Goal: Transaction & Acquisition: Purchase product/service

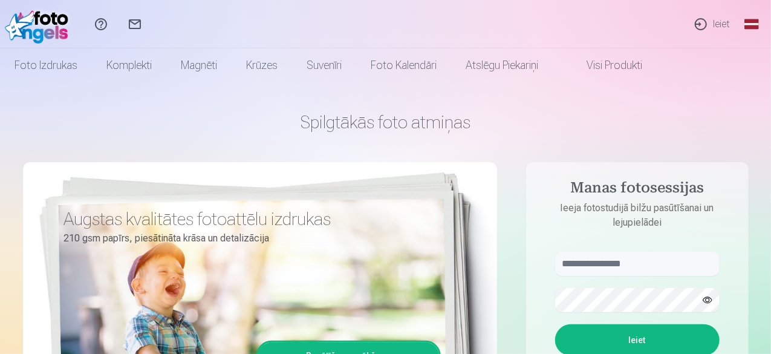
click at [698, 23] on link "Ieiet" at bounding box center [712, 24] width 56 height 48
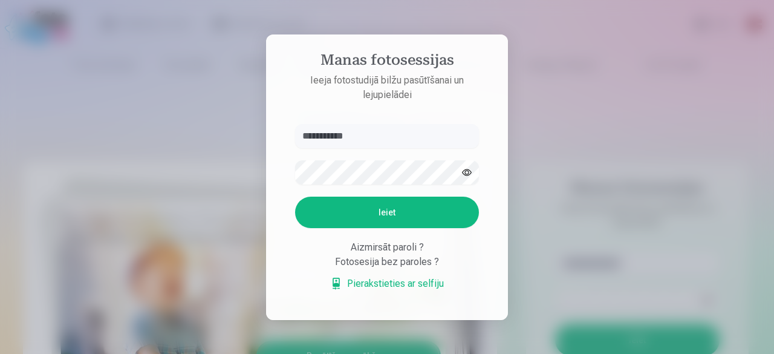
type input "**********"
click at [368, 210] on button "Ieiet" at bounding box center [387, 212] width 184 height 31
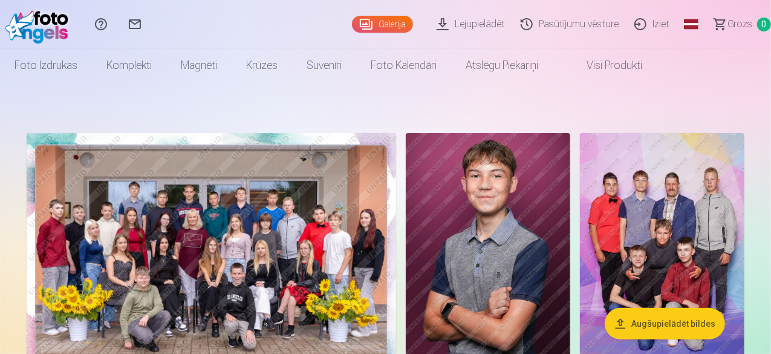
drag, startPoint x: 769, startPoint y: 24, endPoint x: 770, endPoint y: 50, distance: 26.6
click at [770, 50] on header "Palīdzības centrs Sazinies ar mums Galerija Lejupielādēt Pasūtījumu vēsture Izi…" at bounding box center [385, 41] width 771 height 82
click at [622, 319] on button "Augšupielādēt bildes" at bounding box center [665, 323] width 120 height 31
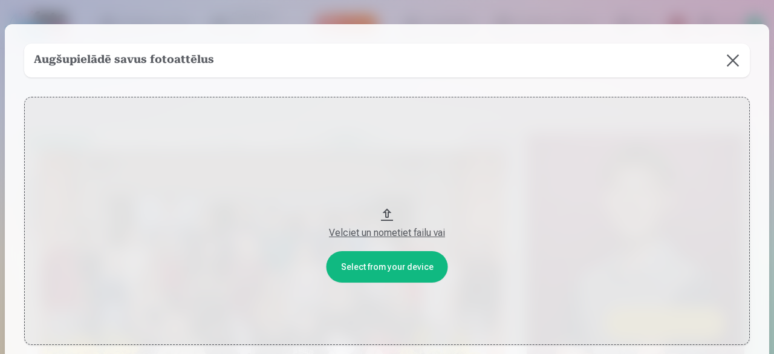
click at [730, 57] on button at bounding box center [733, 61] width 34 height 34
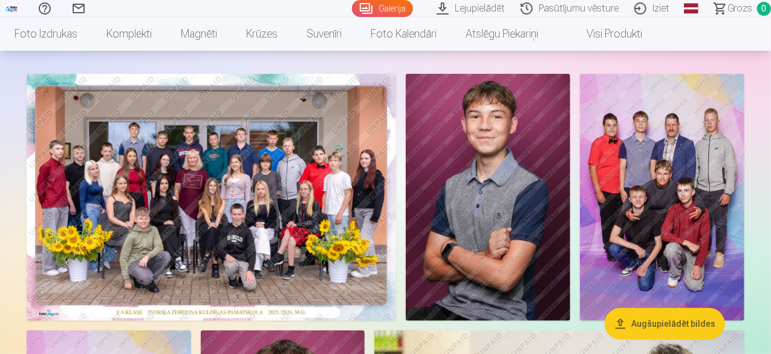
scroll to position [48, 0]
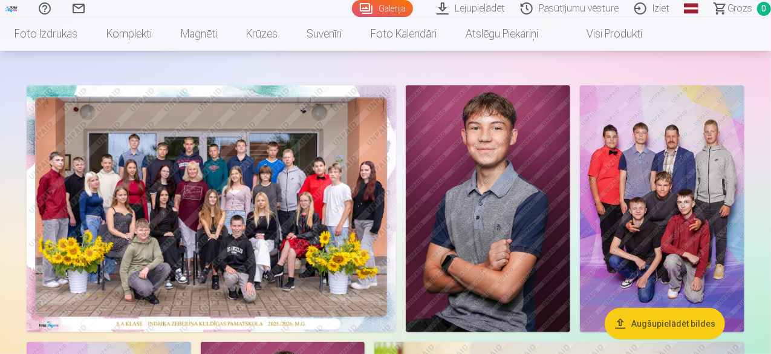
click at [396, 160] on img at bounding box center [211, 208] width 369 height 247
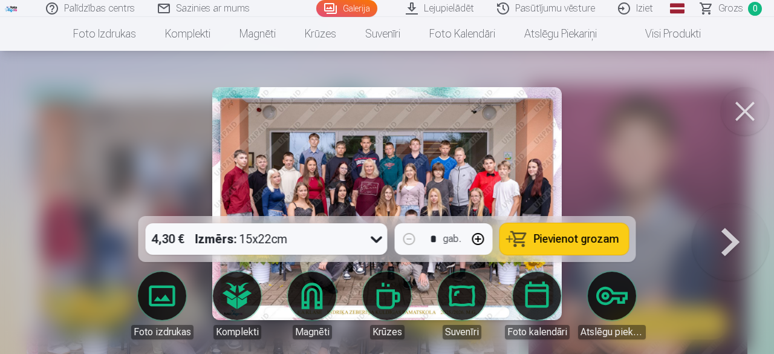
click at [547, 241] on span "Pievienot grozam" at bounding box center [576, 238] width 85 height 11
click at [740, 101] on button at bounding box center [745, 111] width 48 height 48
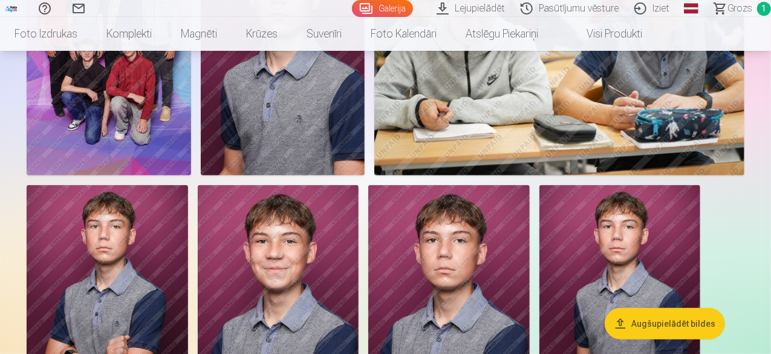
scroll to position [454, 0]
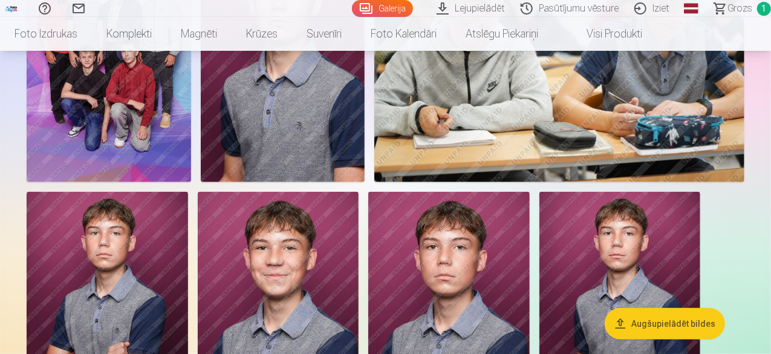
click at [191, 175] on img at bounding box center [109, 58] width 164 height 247
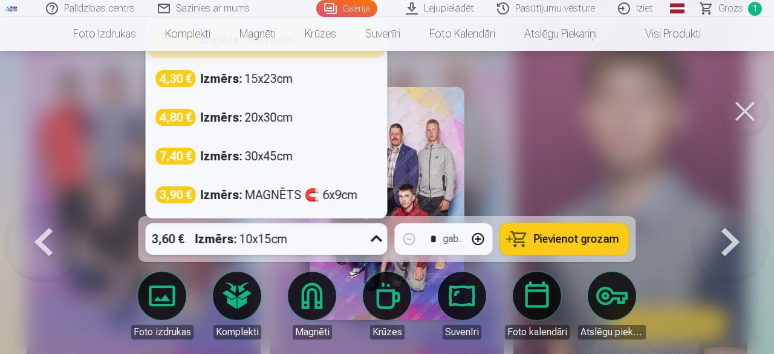
click at [375, 242] on icon at bounding box center [376, 238] width 19 height 19
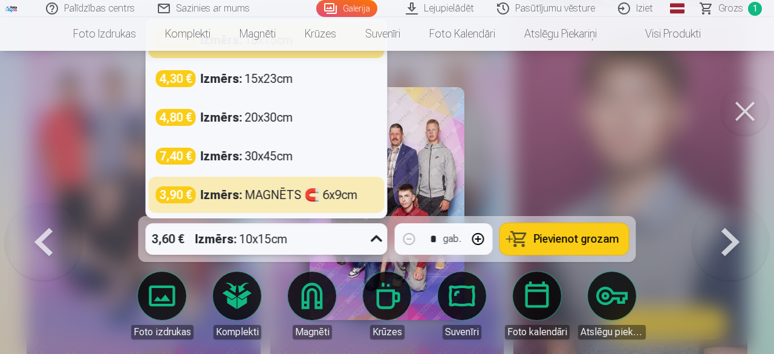
click at [534, 131] on div at bounding box center [387, 177] width 774 height 354
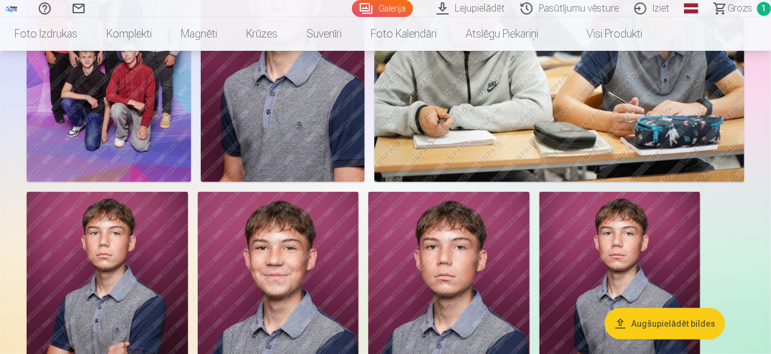
click at [191, 175] on img at bounding box center [109, 58] width 164 height 247
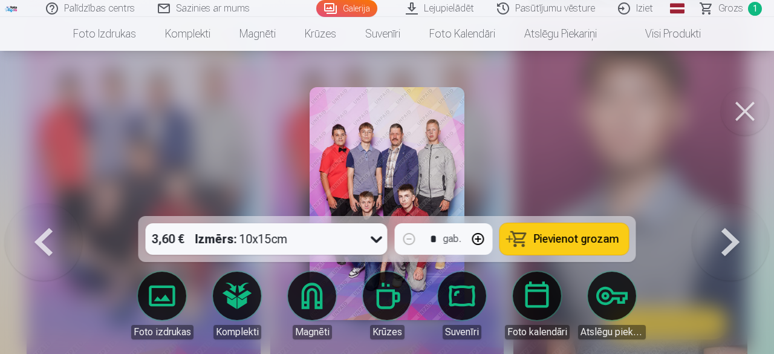
click at [526, 238] on button "Pievienot grozam" at bounding box center [564, 238] width 129 height 31
click at [744, 110] on button at bounding box center [745, 111] width 48 height 48
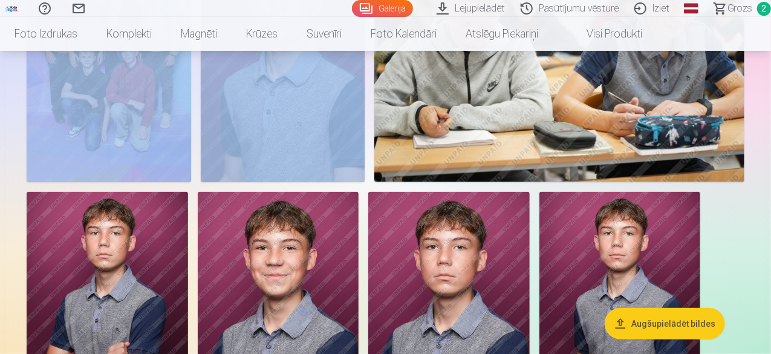
drag, startPoint x: 770, startPoint y: 48, endPoint x: 772, endPoint y: 67, distance: 19.4
click at [747, 75] on div at bounding box center [385, 56] width 727 height 764
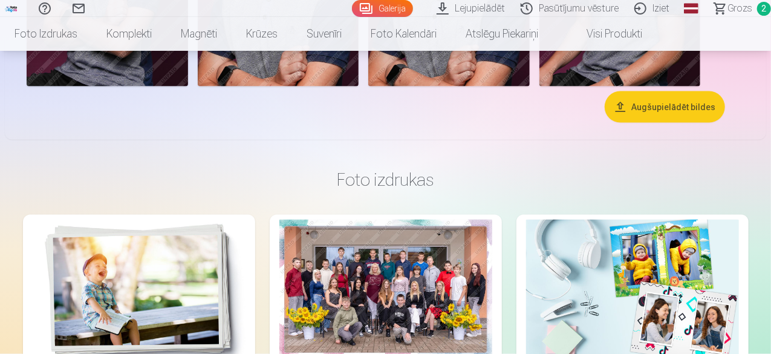
scroll to position [790, 0]
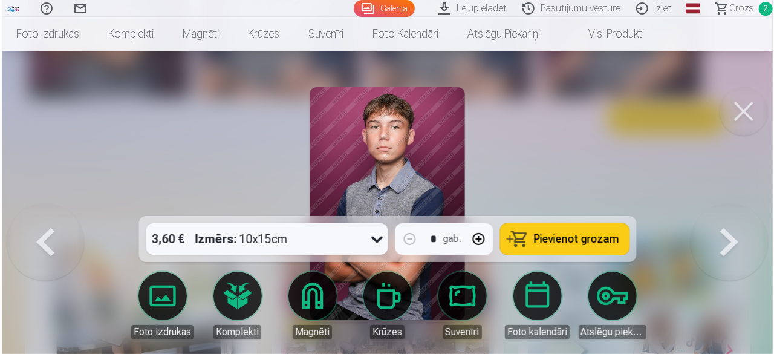
scroll to position [791, 0]
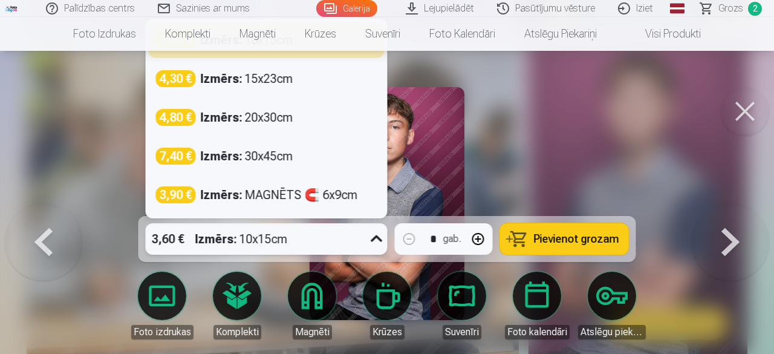
click at [377, 235] on icon at bounding box center [376, 238] width 19 height 19
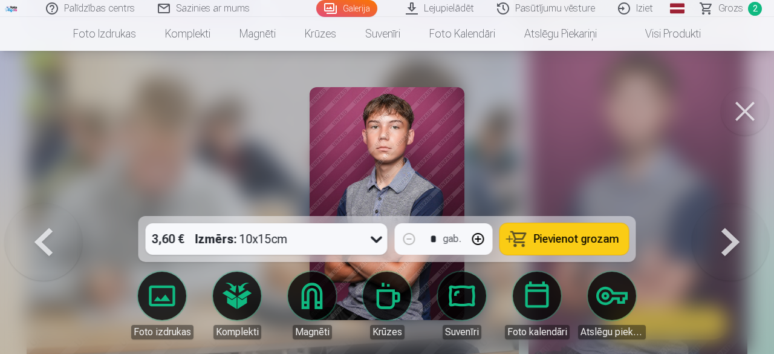
click at [537, 244] on span "Pievienot grozam" at bounding box center [576, 238] width 85 height 11
click at [732, 9] on span "Grozs" at bounding box center [730, 8] width 25 height 15
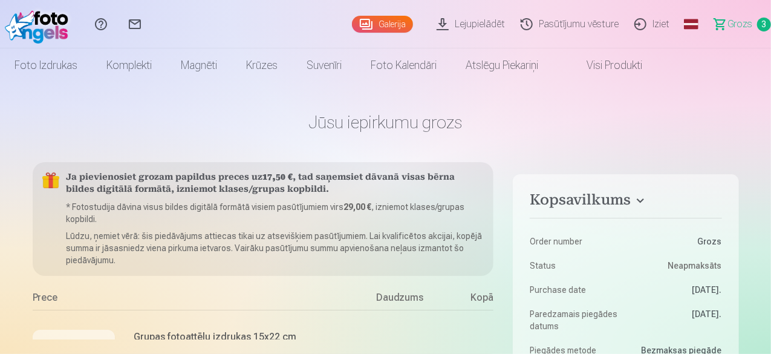
drag, startPoint x: 770, startPoint y: 24, endPoint x: 762, endPoint y: 45, distance: 22.0
click at [762, 45] on link "Grozs 3" at bounding box center [737, 24] width 68 height 48
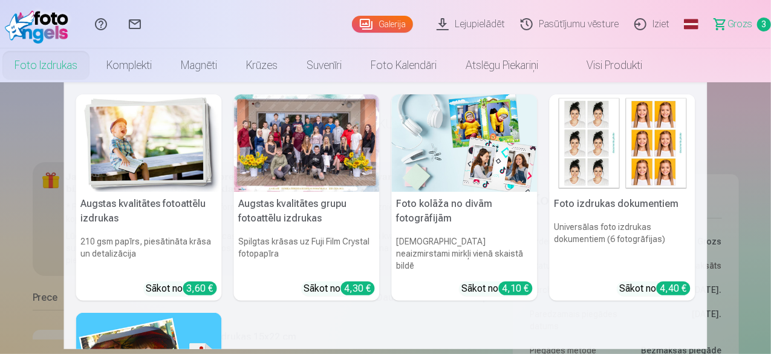
click at [92, 69] on link "Foto izdrukas" at bounding box center [46, 65] width 92 height 34
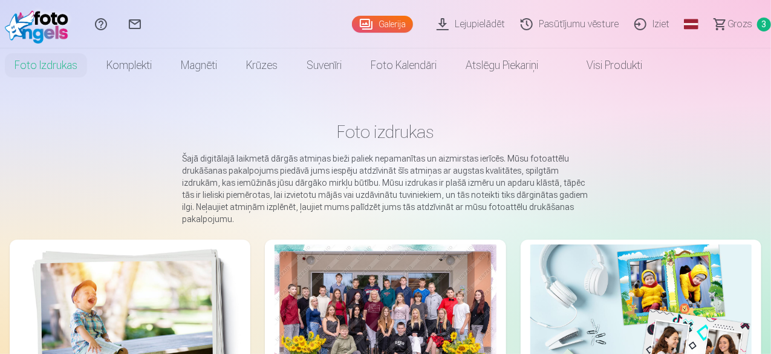
click at [727, 22] on span "Grozs" at bounding box center [739, 24] width 25 height 15
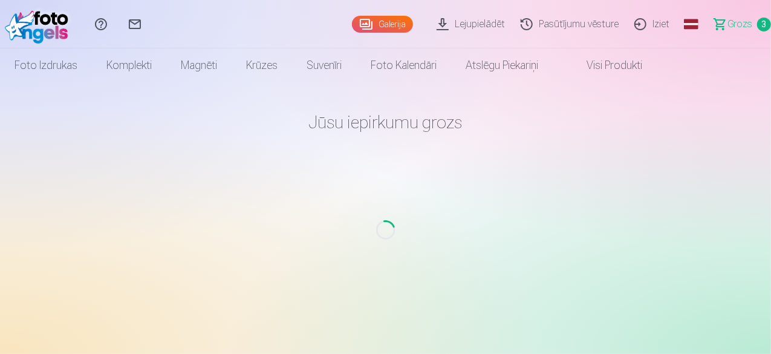
click at [727, 22] on span "Grozs" at bounding box center [739, 24] width 25 height 15
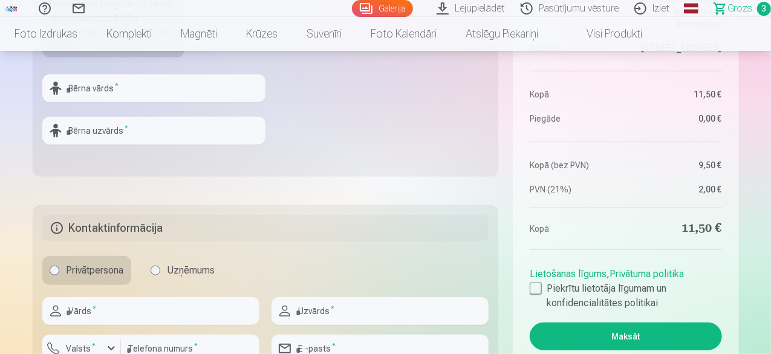
scroll to position [455, 0]
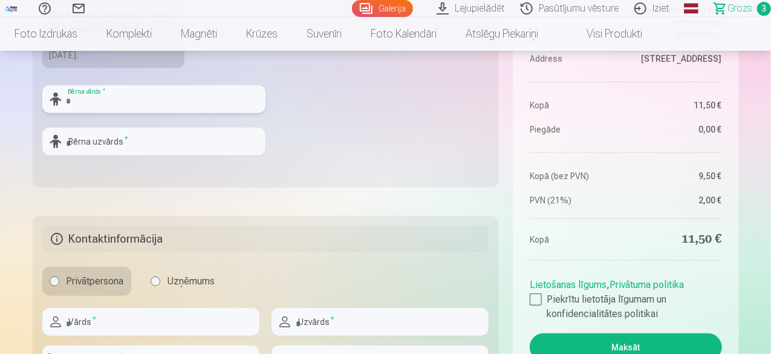
click at [70, 99] on input "text" at bounding box center [153, 99] width 223 height 28
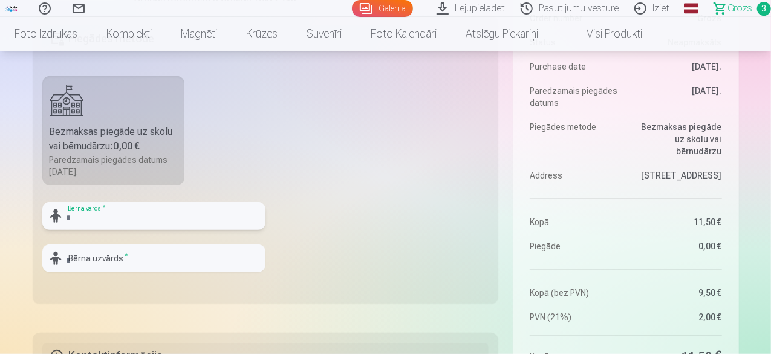
scroll to position [333, 0]
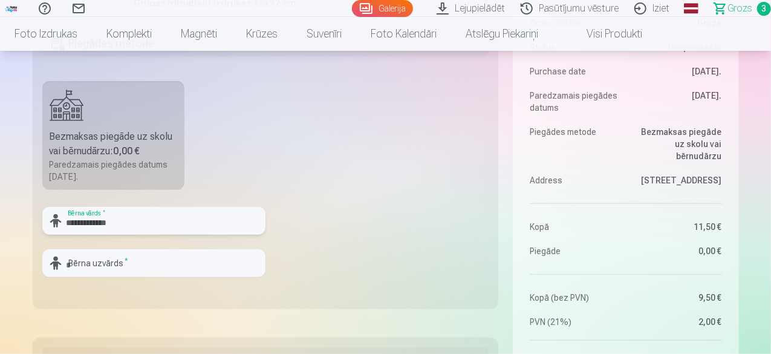
type input "**********"
click at [74, 262] on input "text" at bounding box center [153, 263] width 223 height 28
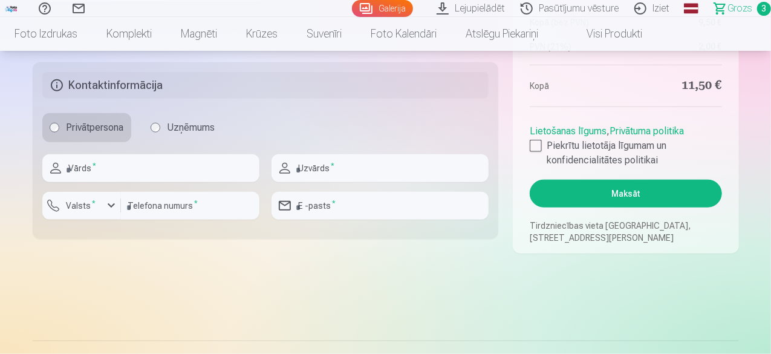
scroll to position [613, 0]
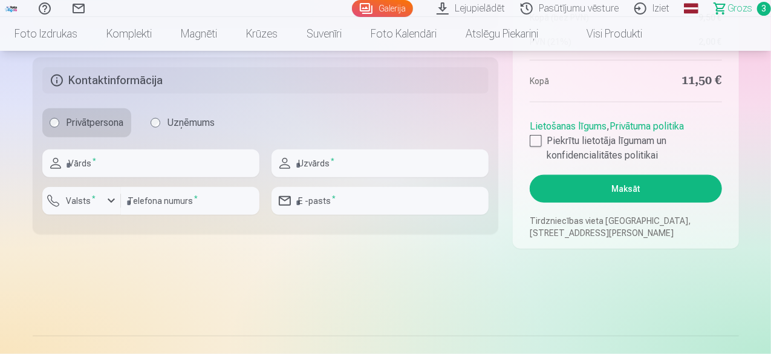
type input "*******"
click at [77, 161] on input "text" at bounding box center [150, 163] width 217 height 28
type input "*****"
click at [304, 161] on input "text" at bounding box center [379, 163] width 217 height 28
type input "*******"
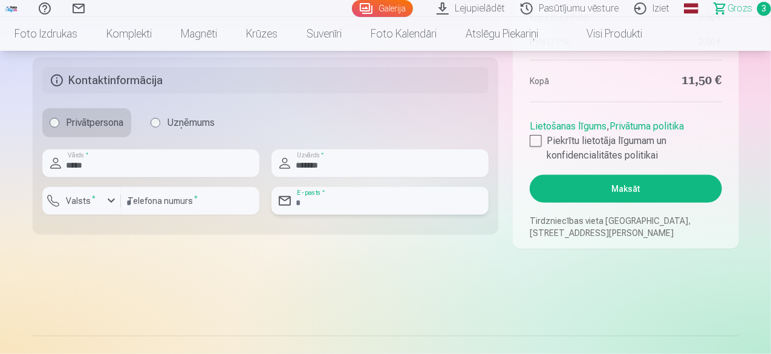
click at [317, 204] on input "email" at bounding box center [379, 201] width 217 height 28
type input "**********"
